Goal: Task Accomplishment & Management: Use online tool/utility

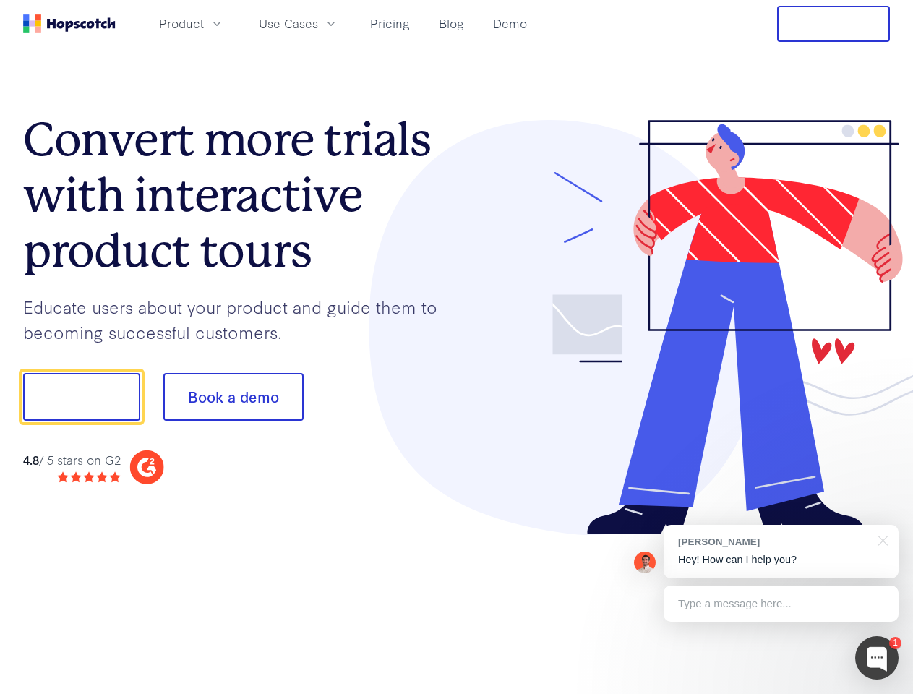
click at [457, 347] on div at bounding box center [673, 327] width 433 height 415
click at [204, 23] on span "Product" at bounding box center [181, 23] width 45 height 18
click at [318, 23] on span "Use Cases" at bounding box center [288, 23] width 59 height 18
click at [833, 24] on button "Free Trial" at bounding box center [833, 24] width 113 height 36
click at [81, 397] on button "Show me!" at bounding box center [81, 397] width 117 height 48
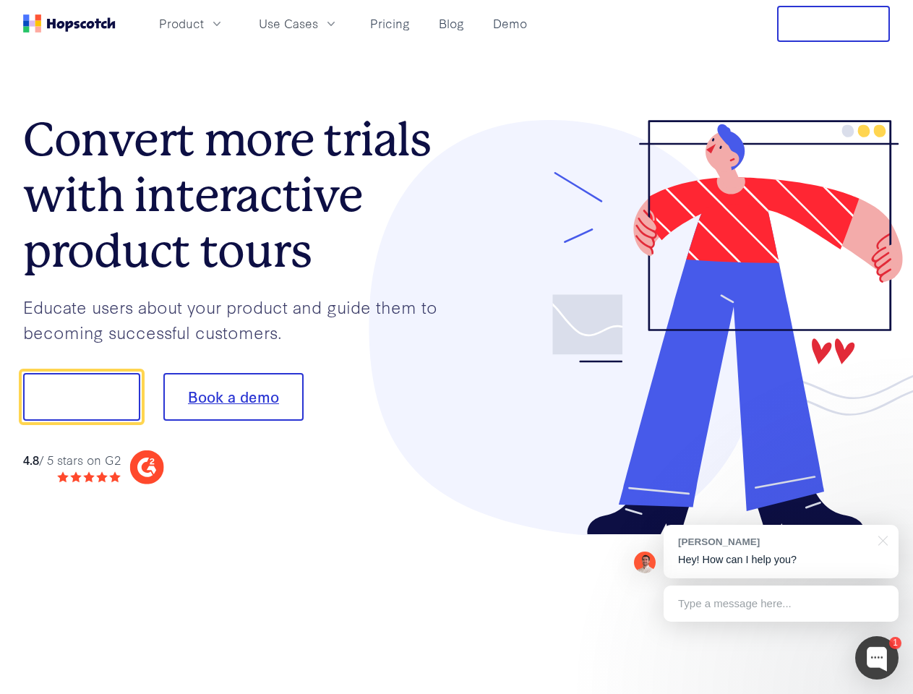
click at [233, 397] on button "Book a demo" at bounding box center [233, 397] width 140 height 48
click at [876, 657] on div at bounding box center [876, 657] width 43 height 43
click at [780, 551] on div "[PERSON_NAME] Hey! How can I help you?" at bounding box center [780, 551] width 235 height 53
click at [880, 539] on div at bounding box center [762, 395] width 271 height 482
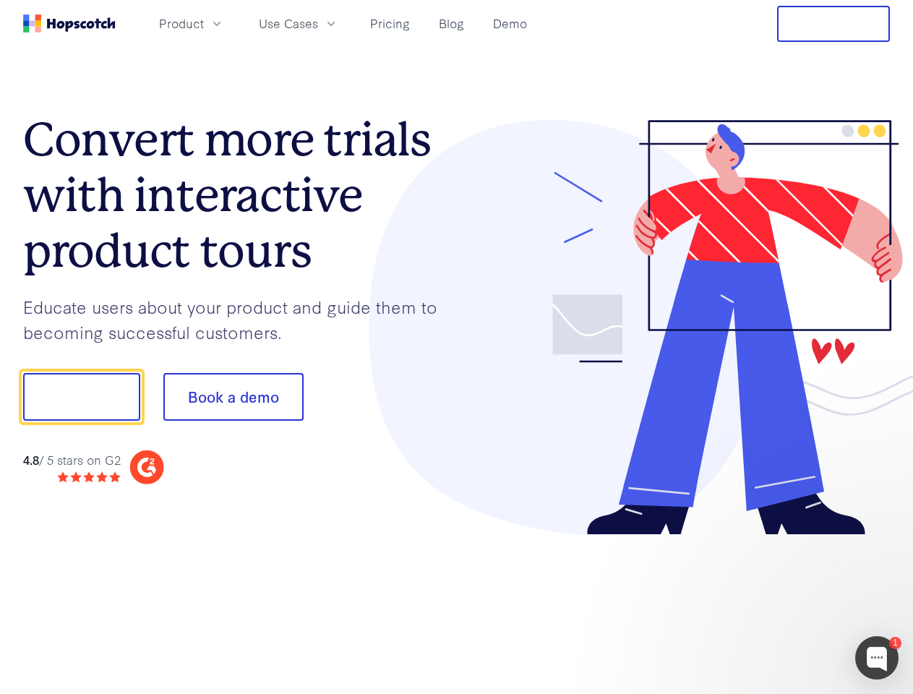
click at [780, 603] on div at bounding box center [762, 492] width 271 height 288
